Goal: Task Accomplishment & Management: Use online tool/utility

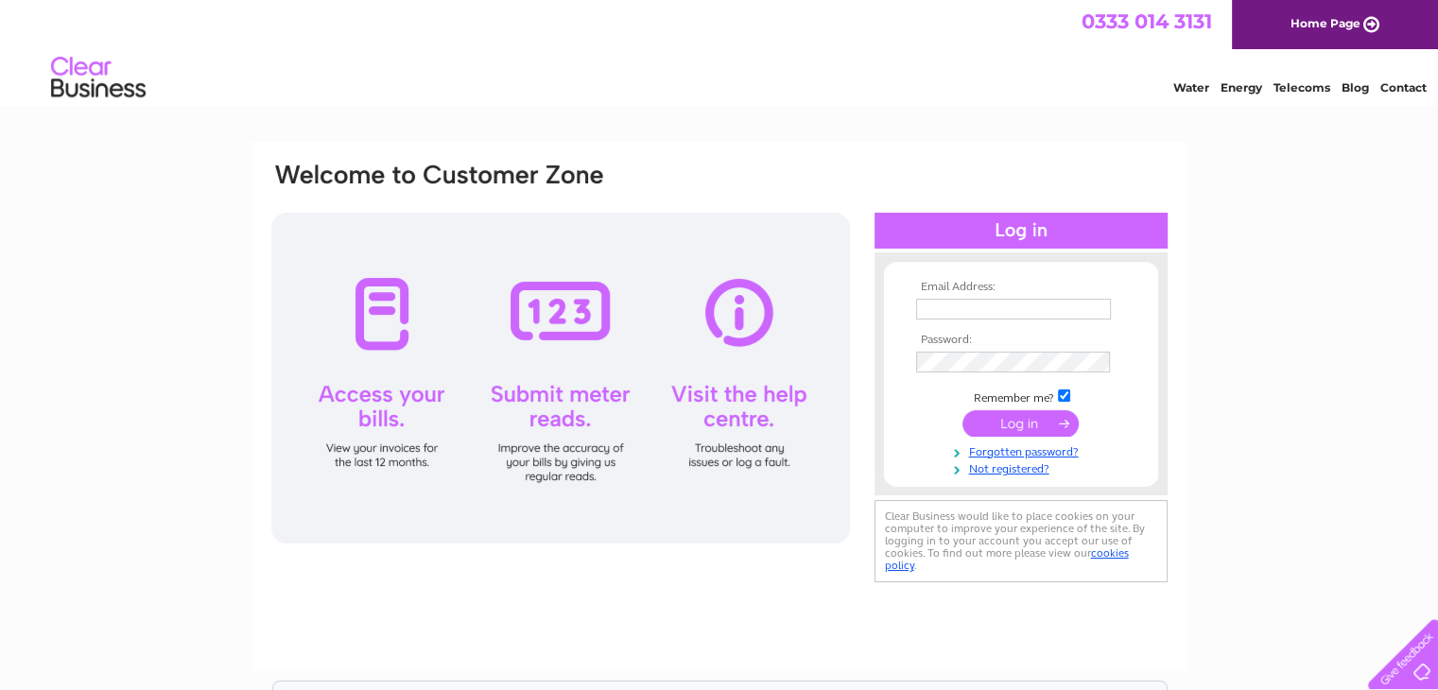
type input "robert@binkywoo.com"
click at [1015, 423] on input "submit" at bounding box center [1020, 423] width 116 height 26
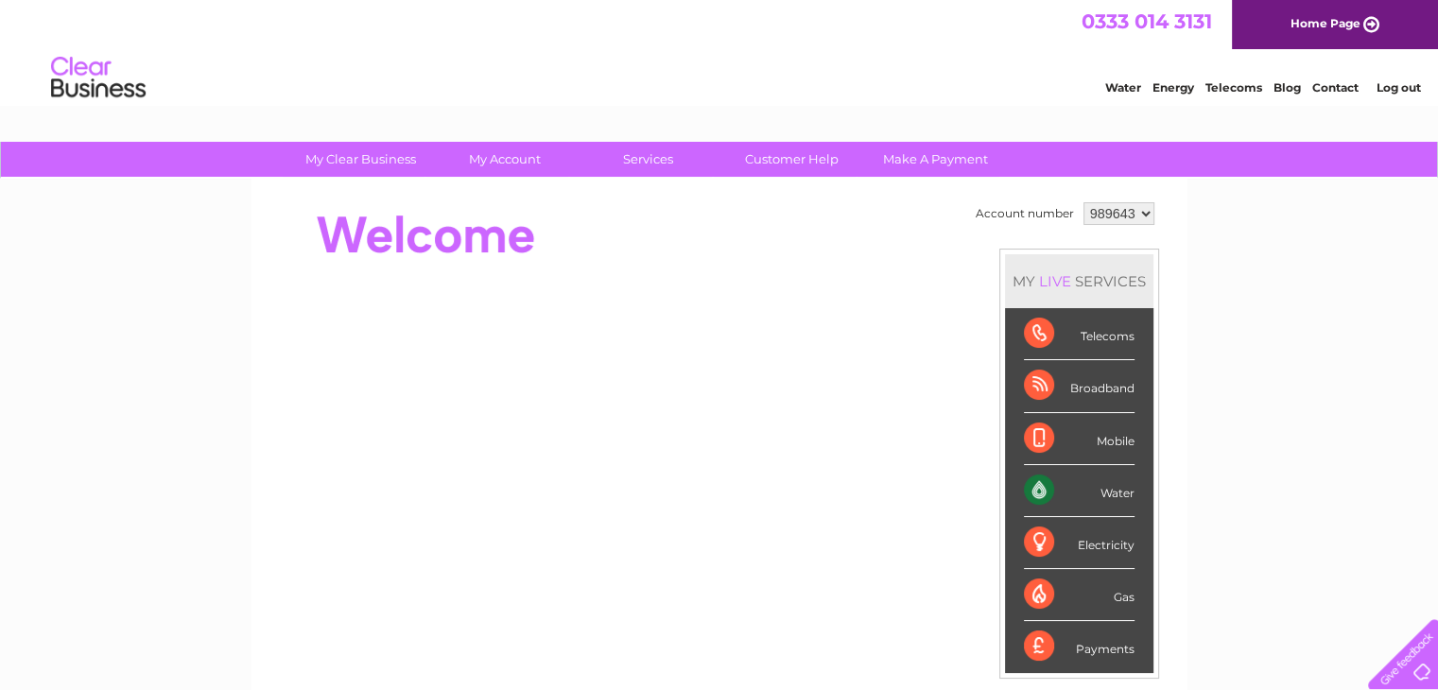
drag, startPoint x: 1441, startPoint y: 204, endPoint x: 1415, endPoint y: 5, distance: 201.2
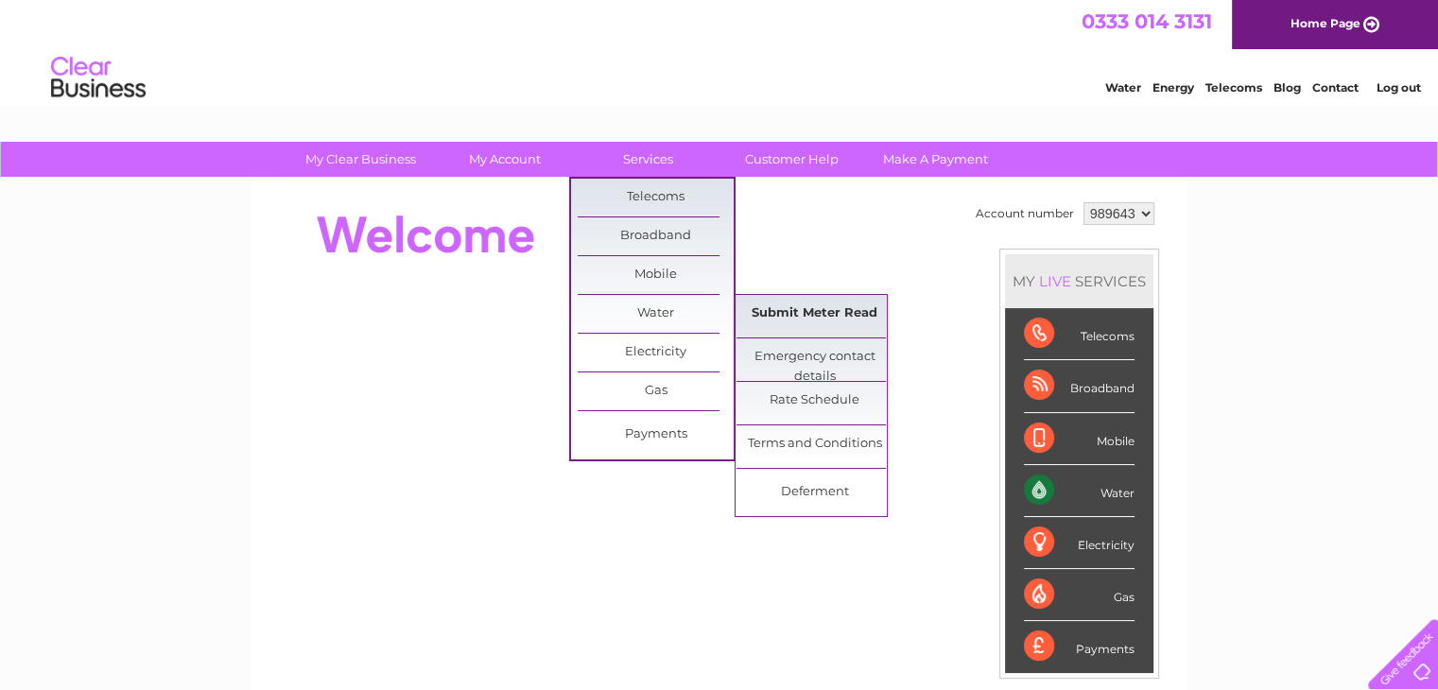
click at [783, 319] on link "Submit Meter Read" at bounding box center [814, 314] width 156 height 38
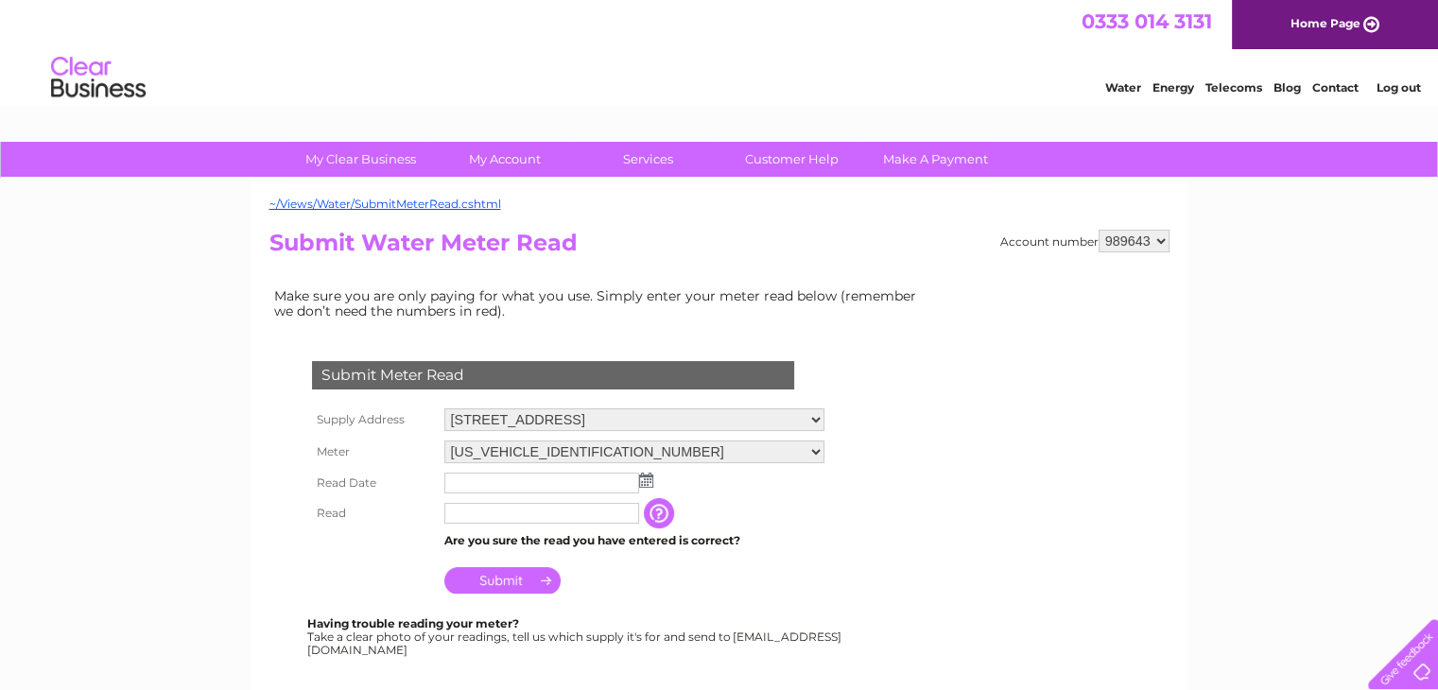
click at [586, 487] on input "text" at bounding box center [541, 483] width 195 height 21
click at [646, 476] on img at bounding box center [648, 481] width 14 height 15
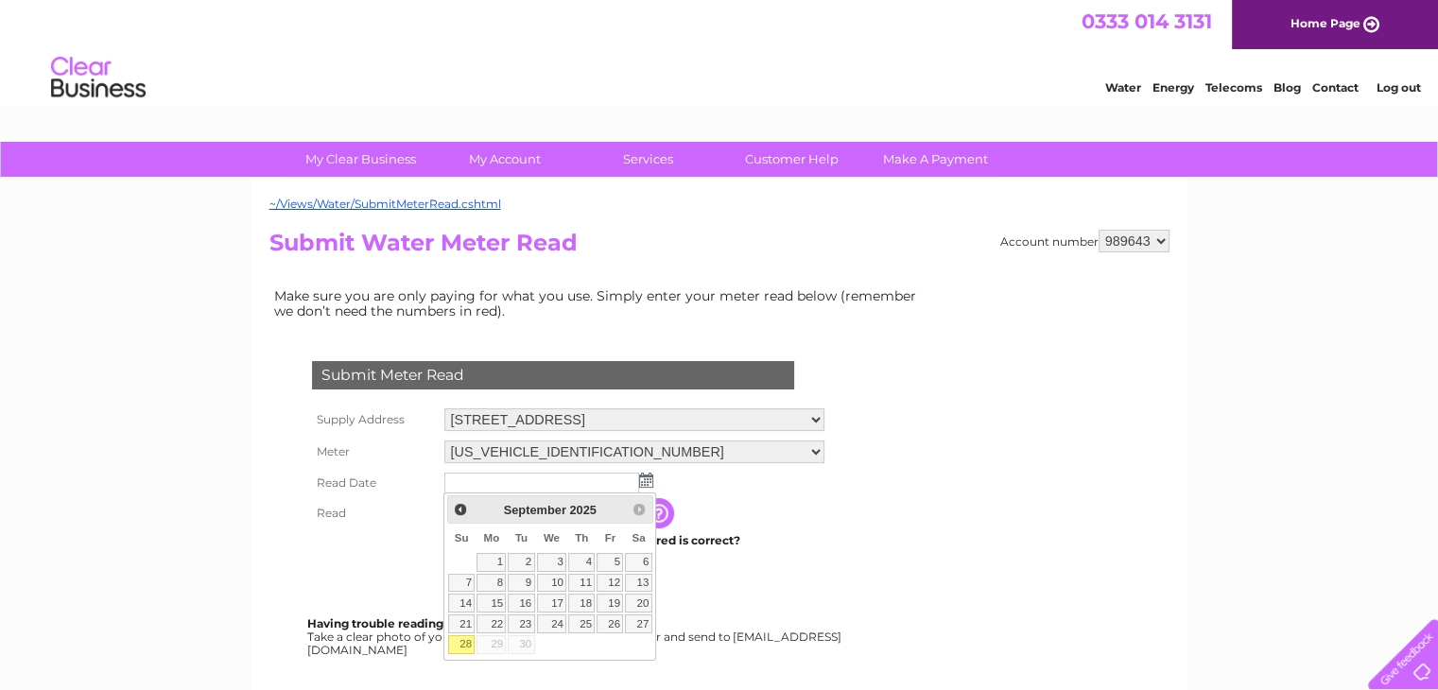
click at [465, 644] on link "28" at bounding box center [461, 644] width 26 height 19
type input "2025/09/28"
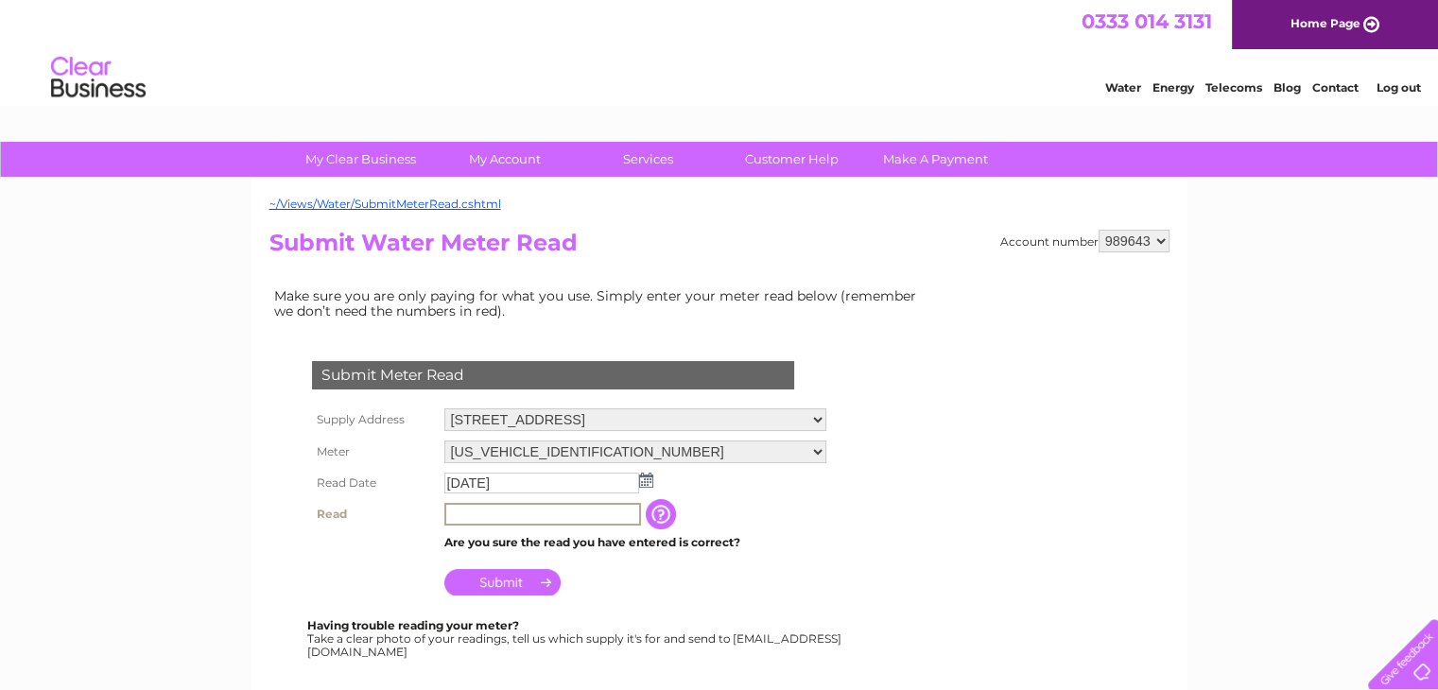
click at [464, 505] on input "text" at bounding box center [542, 514] width 197 height 23
type input "02735"
click at [511, 579] on input "Submit" at bounding box center [502, 582] width 116 height 26
